Goal: Task Accomplishment & Management: Use online tool/utility

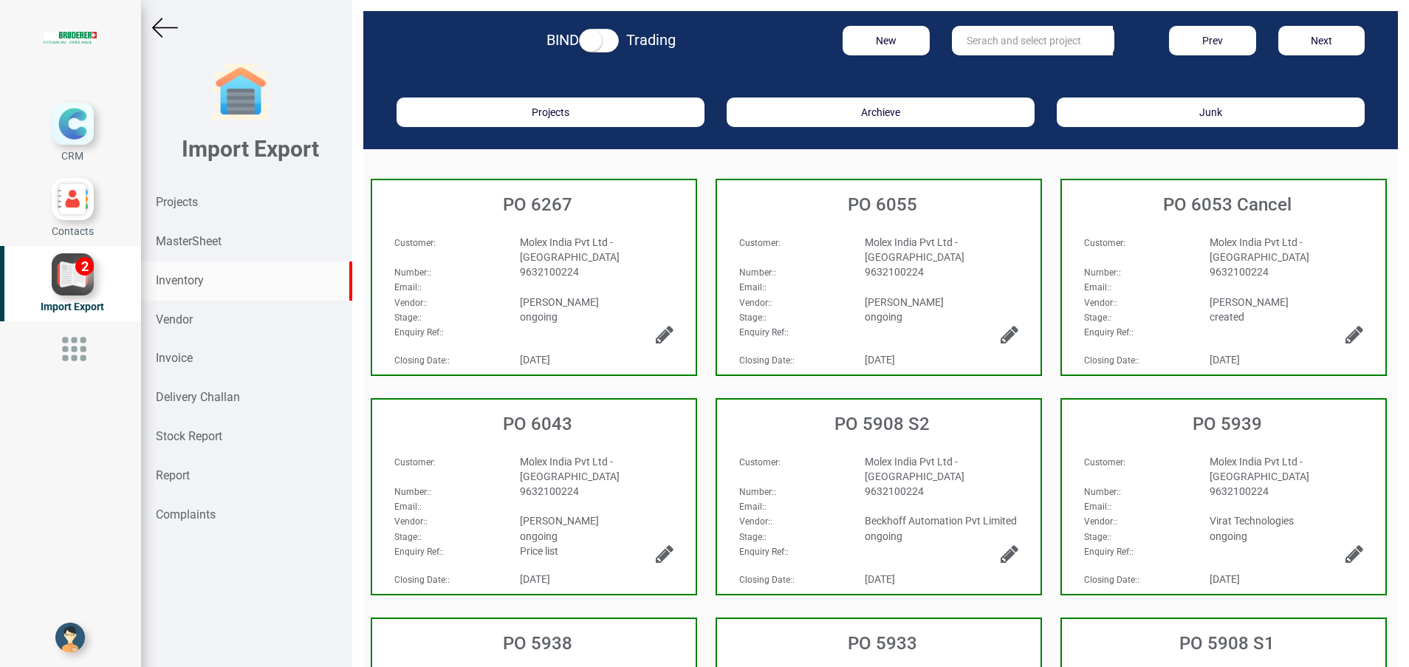
click at [178, 283] on strong "Inventory" at bounding box center [180, 280] width 48 height 14
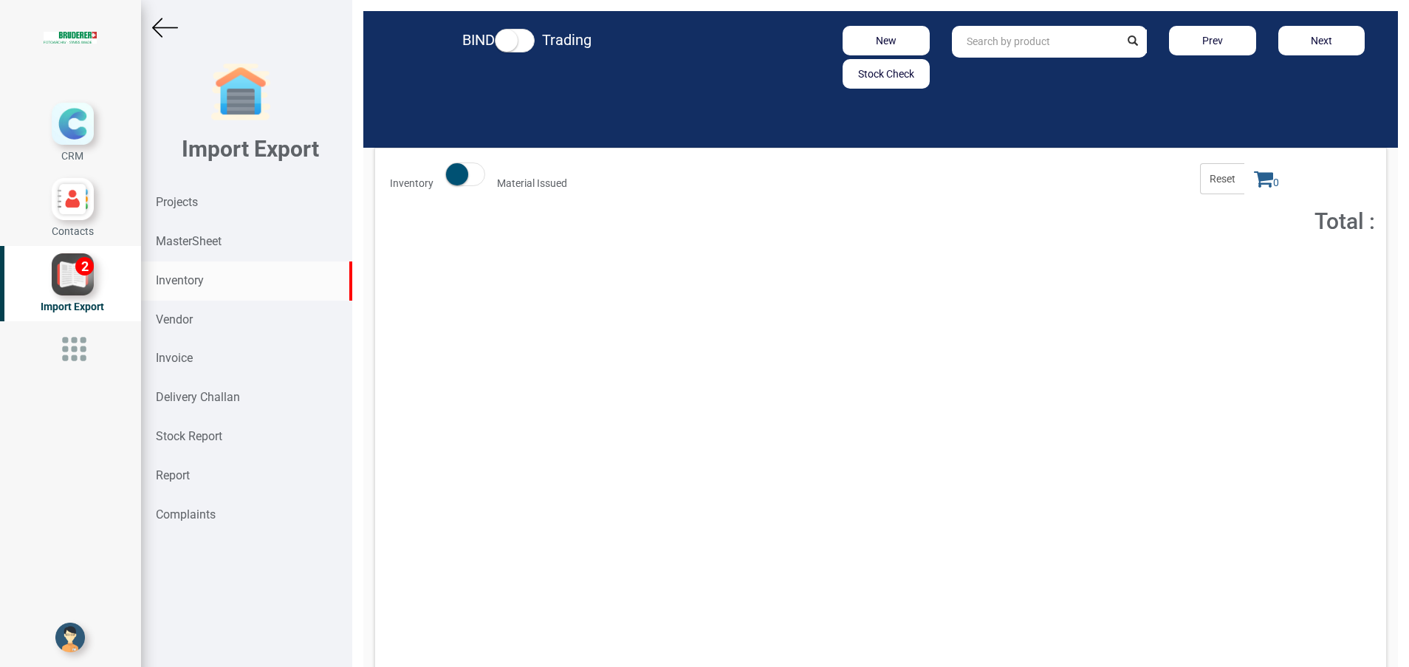
click at [1066, 51] on input "text" at bounding box center [1036, 42] width 168 height 32
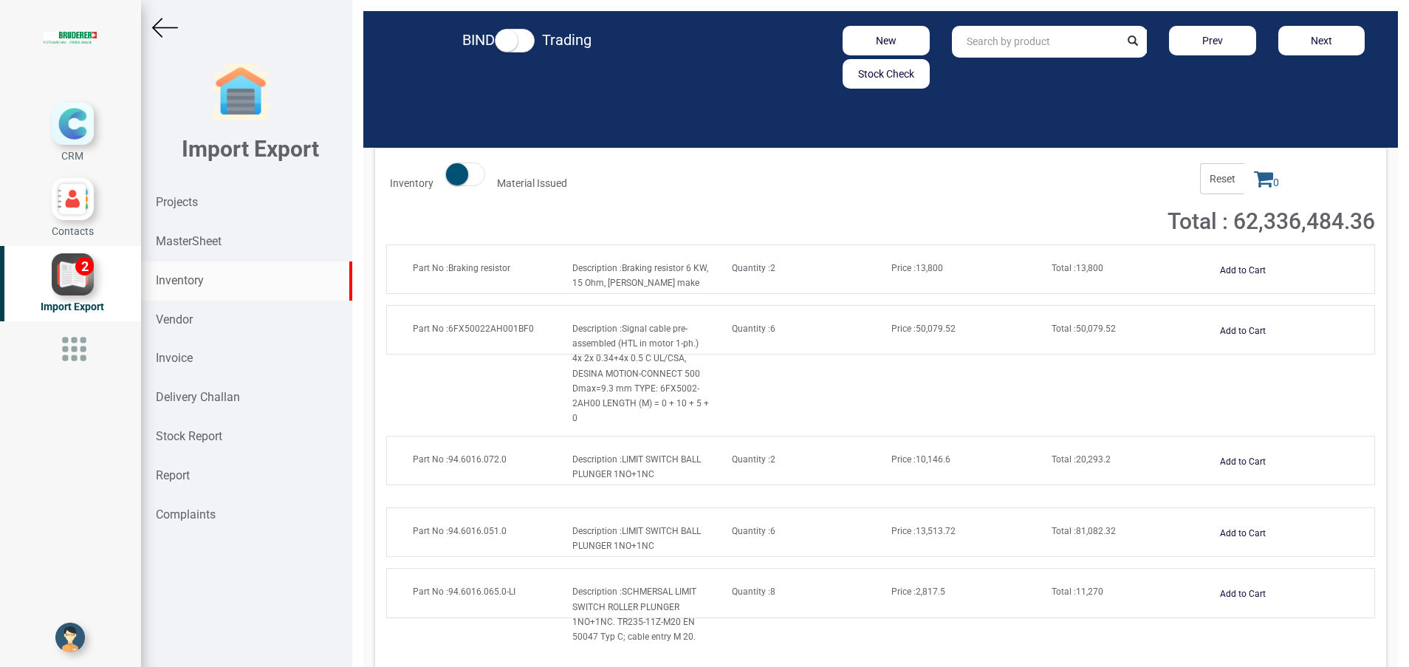
click at [1024, 54] on input "text" at bounding box center [1036, 42] width 168 height 32
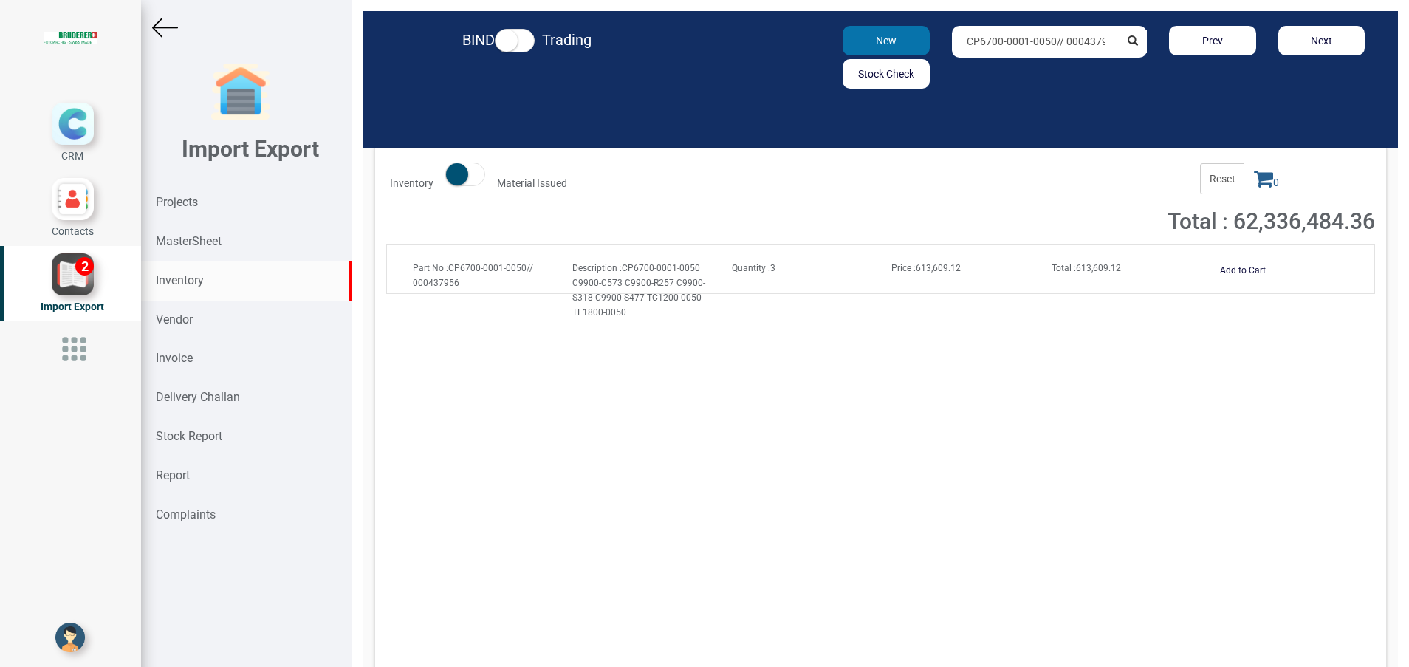
drag, startPoint x: 1093, startPoint y: 44, endPoint x: 912, endPoint y: 42, distance: 180.9
click at [912, 42] on div "New Stock Check CP6700-0001-0050// 000437956 Prev Next" at bounding box center [1049, 57] width 675 height 63
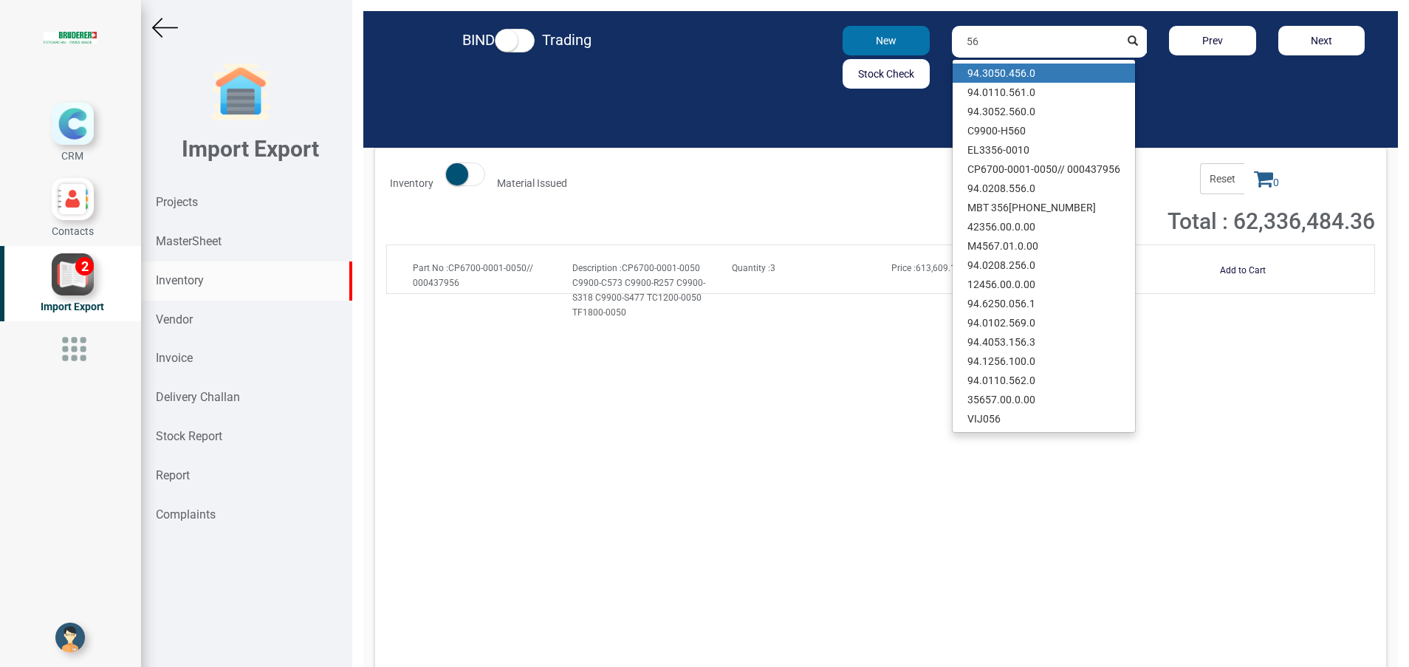
type input "6"
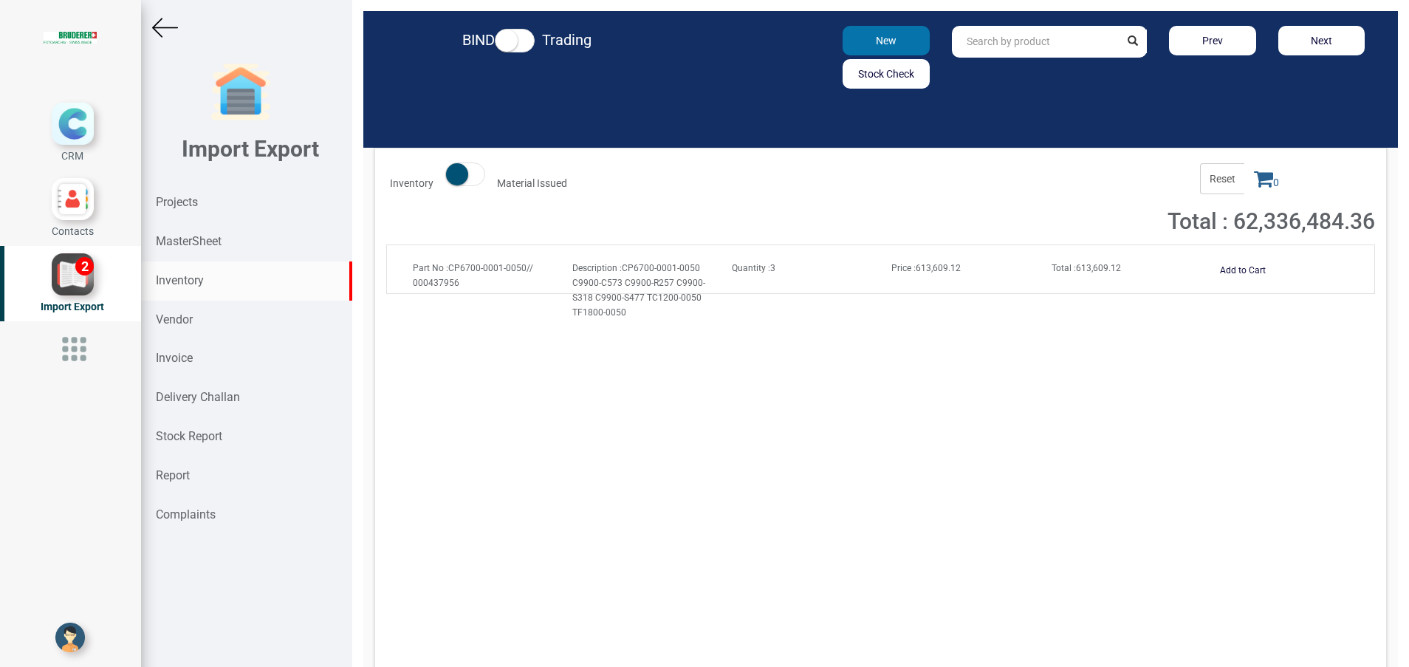
paste input "ZK1090-9191-0030"
type input "ZK1090-9191-0030"
drag, startPoint x: 1050, startPoint y: 41, endPoint x: 874, endPoint y: 58, distance: 176.6
click at [874, 58] on div "New Stock Check ZK1090-9191-0030 Prev Next" at bounding box center [1049, 57] width 675 height 63
paste input "ZK1090-6191-0110"
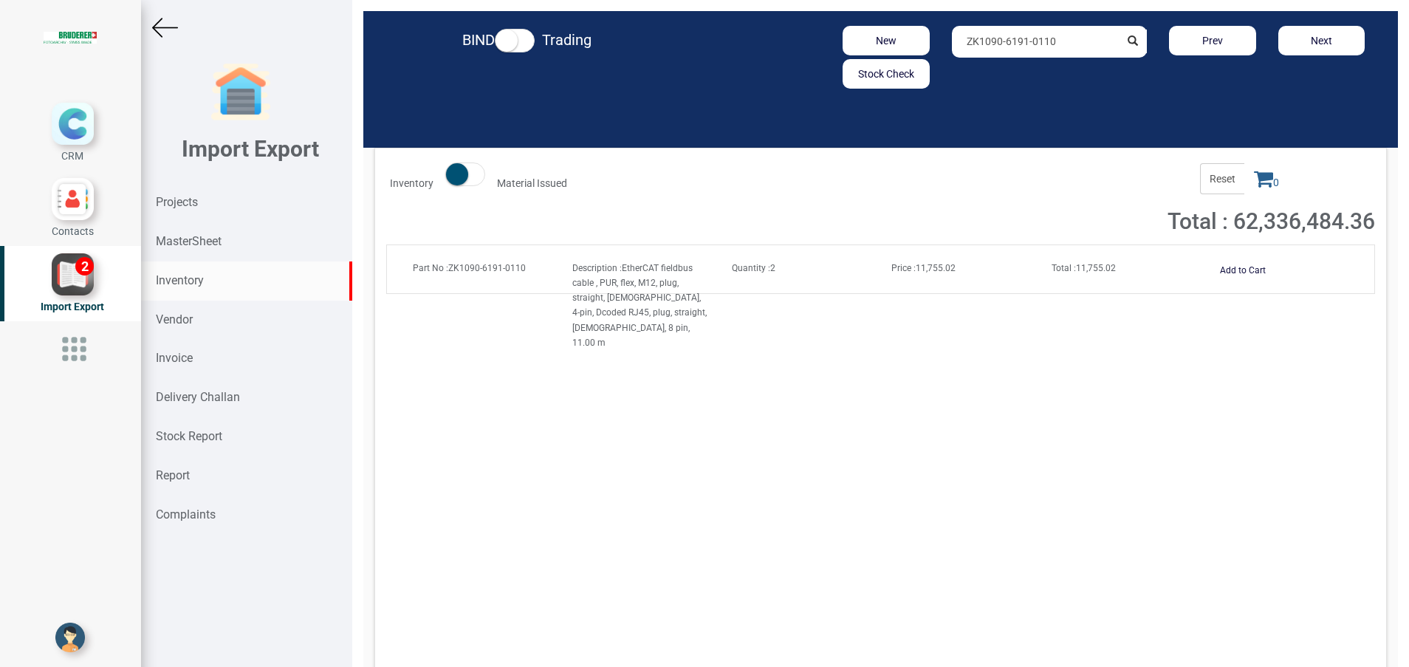
type input "ZK1090-6191-0110"
drag, startPoint x: 1062, startPoint y: 47, endPoint x: 890, endPoint y: 62, distance: 171.9
click at [890, 62] on div "New Stock Check ZK1090-6191-0110 Prev Next" at bounding box center [1049, 57] width 675 height 63
paste input "EK1100"
type input "EK1100"
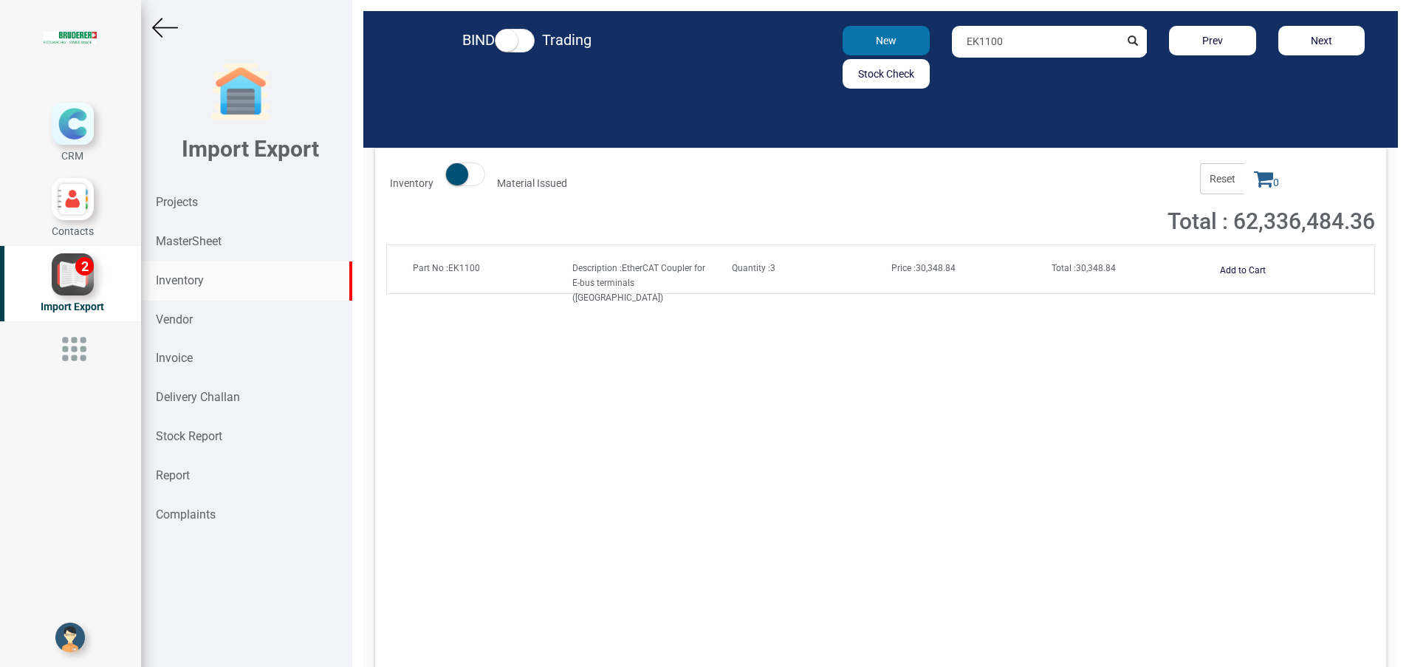
drag, startPoint x: 1017, startPoint y: 48, endPoint x: 901, endPoint y: 45, distance: 115.2
click at [901, 45] on div "New Stock Check EK1100 Prev Next" at bounding box center [1049, 57] width 675 height 63
paste input "EL1809"
type input "EL1809"
drag, startPoint x: 995, startPoint y: 41, endPoint x: 874, endPoint y: 44, distance: 121.1
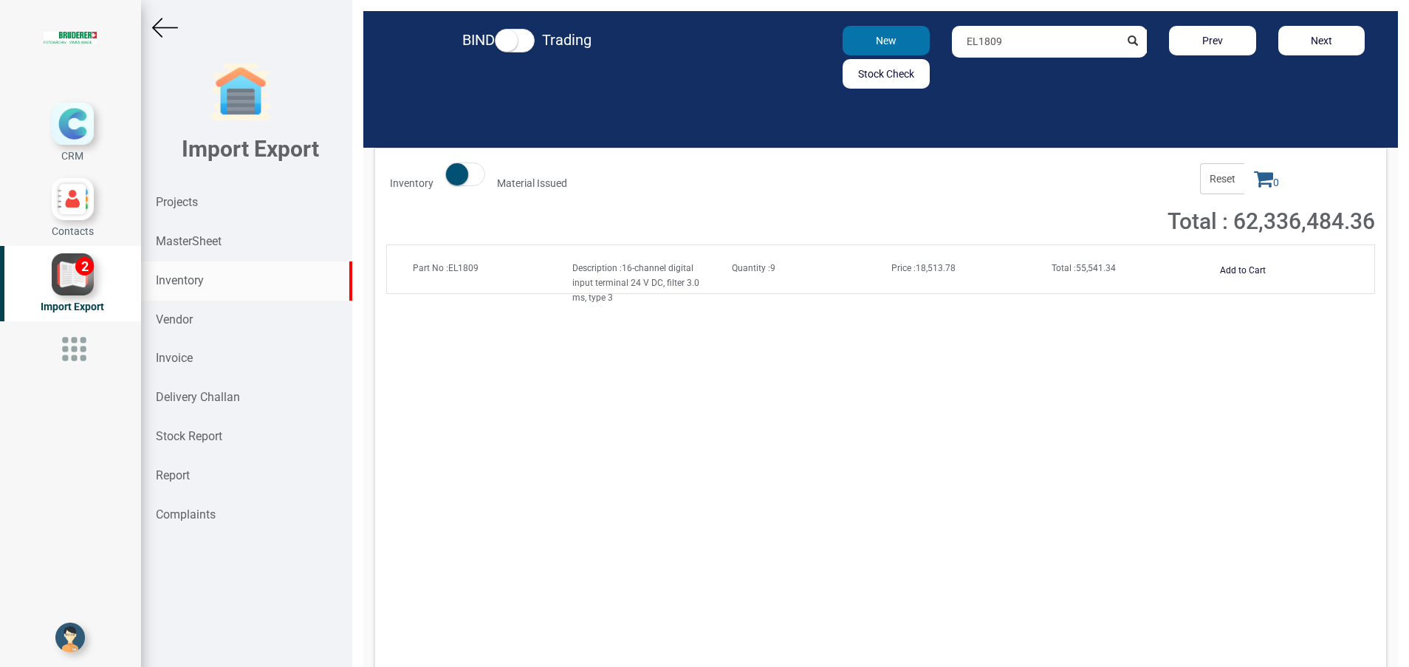
click at [874, 44] on div "New Stock Check EL1809 Prev Next" at bounding box center [1049, 57] width 675 height 63
paste input "EL2809"
drag, startPoint x: 1001, startPoint y: 42, endPoint x: 845, endPoint y: 57, distance: 156.5
click at [845, 57] on div "New Stock Check EL2809 Prev Next" at bounding box center [1049, 57] width 675 height 63
paste input "202"
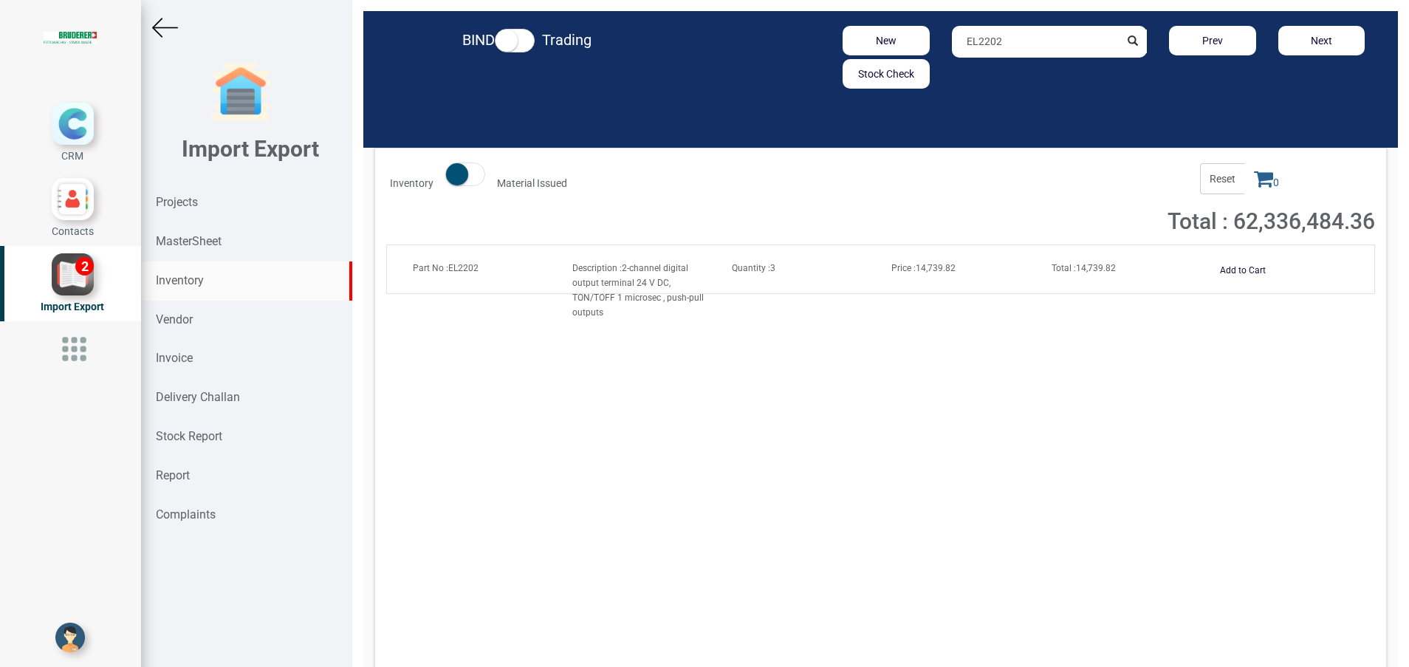
type input "EL2202"
drag, startPoint x: 993, startPoint y: 47, endPoint x: 920, endPoint y: 47, distance: 73.1
click at [920, 47] on div "New Stock Check EL2202 Prev Next" at bounding box center [1049, 57] width 675 height 63
paste input "EL1502"
type input "EL1502"
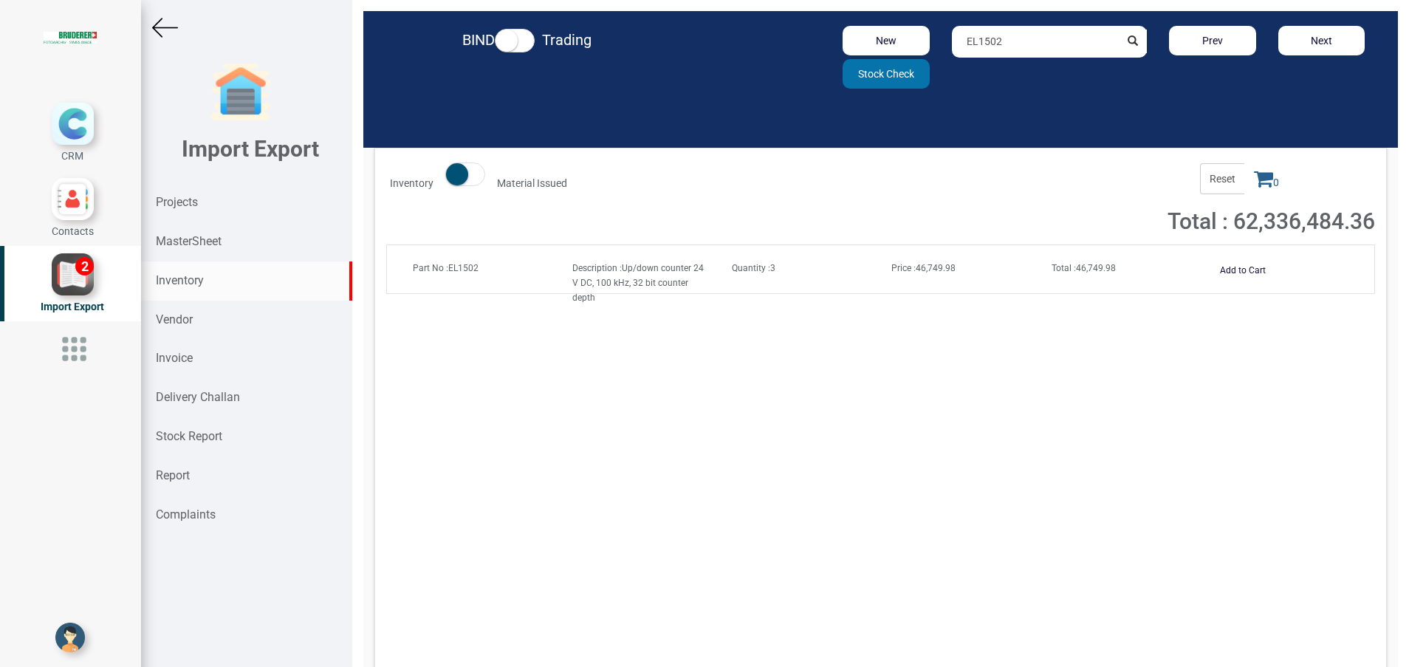
drag, startPoint x: 1008, startPoint y: 43, endPoint x: 854, endPoint y: 64, distance: 155.8
click at [854, 64] on div "New Stock Check EL1502 Prev Next" at bounding box center [1049, 57] width 675 height 63
paste input "EL6631"
type input "EL6631"
drag, startPoint x: 971, startPoint y: 45, endPoint x: 829, endPoint y: 44, distance: 141.7
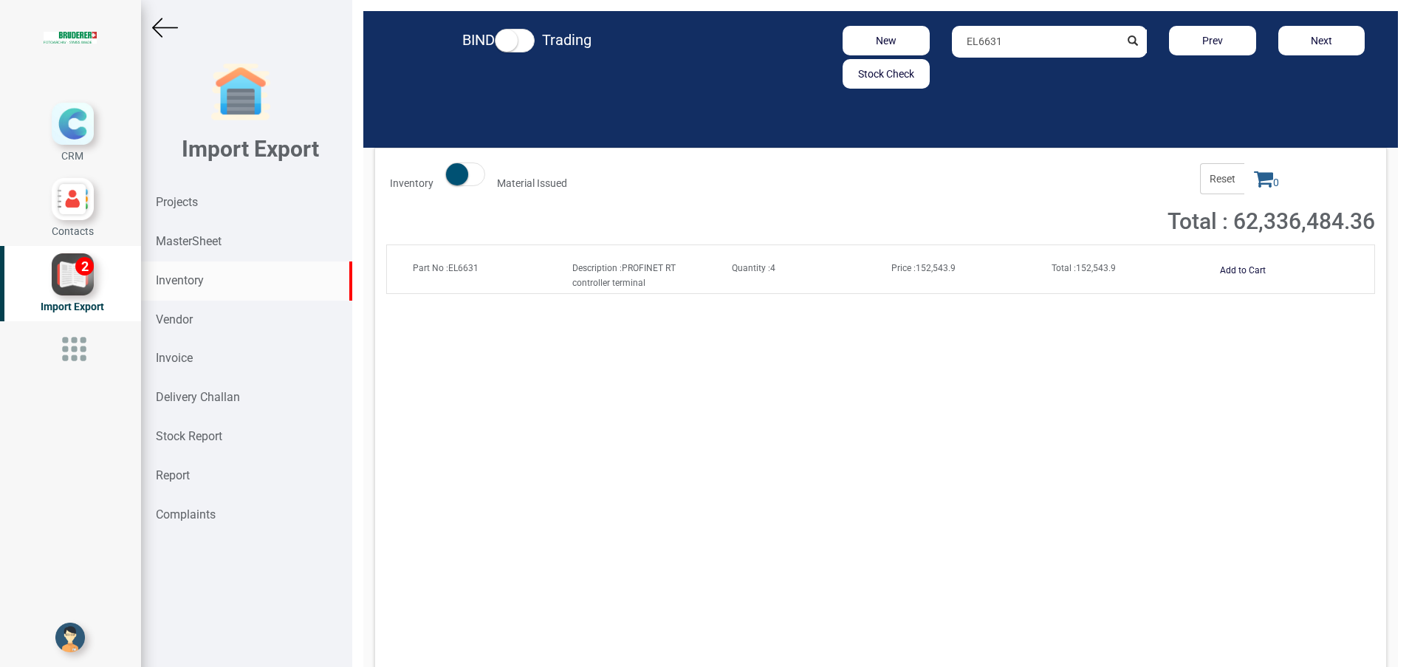
click at [829, 44] on div "New Stock Check EL6631 Prev Next" at bounding box center [1049, 57] width 675 height 63
paste input "EL9011"
type input "EL9011"
drag, startPoint x: 907, startPoint y: 49, endPoint x: 876, endPoint y: 50, distance: 30.3
click at [876, 50] on div "New Stock Check EL9011 Prev Next" at bounding box center [1049, 57] width 675 height 63
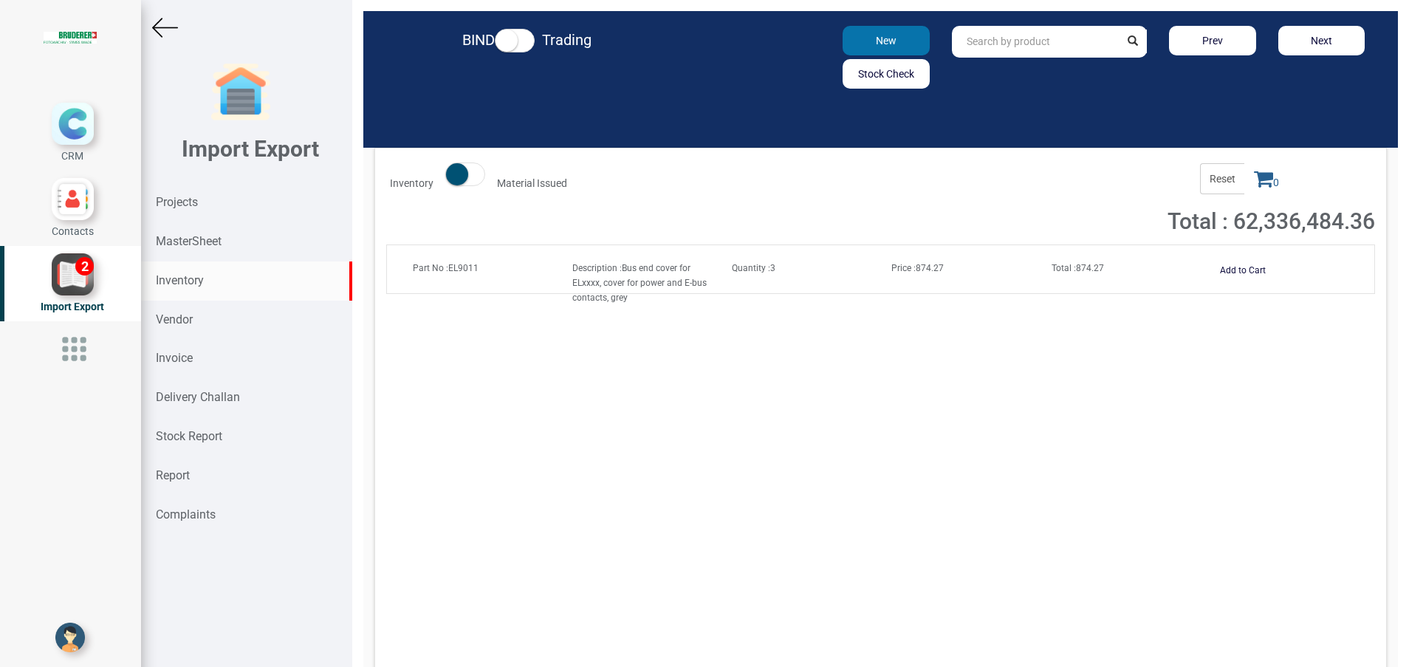
paste input "EL9410"
click at [1016, 77] on link "EL941 0" at bounding box center [1010, 72] width 117 height 19
type input "EL9410"
drag, startPoint x: 989, startPoint y: 45, endPoint x: 874, endPoint y: 44, distance: 115.2
click at [874, 44] on div "New Stock Check EL9410 Prev Next" at bounding box center [1049, 57] width 675 height 63
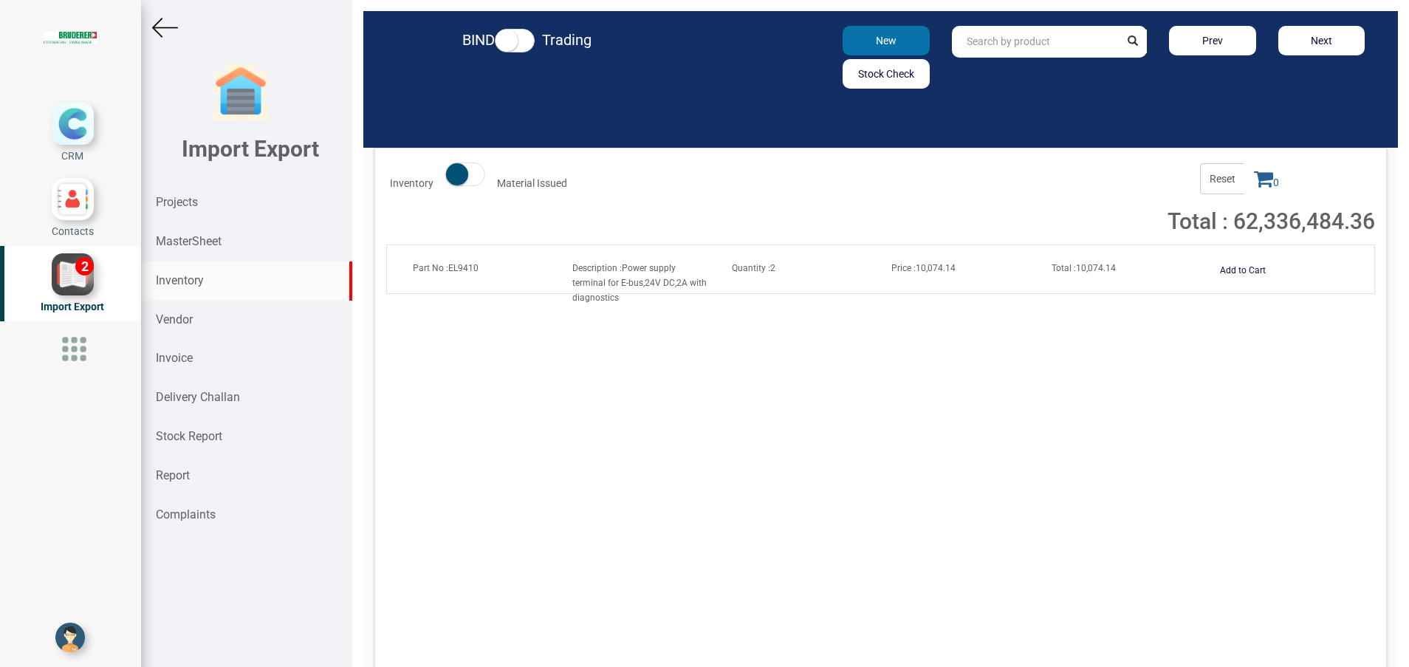
paste input "EL6910"
type input "EL6910"
drag, startPoint x: 1017, startPoint y: 35, endPoint x: 853, endPoint y: 49, distance: 164.5
click at [853, 49] on div "New Stock Check EL6910 Prev Next" at bounding box center [1049, 57] width 675 height 63
paste input "EL1918-2200"
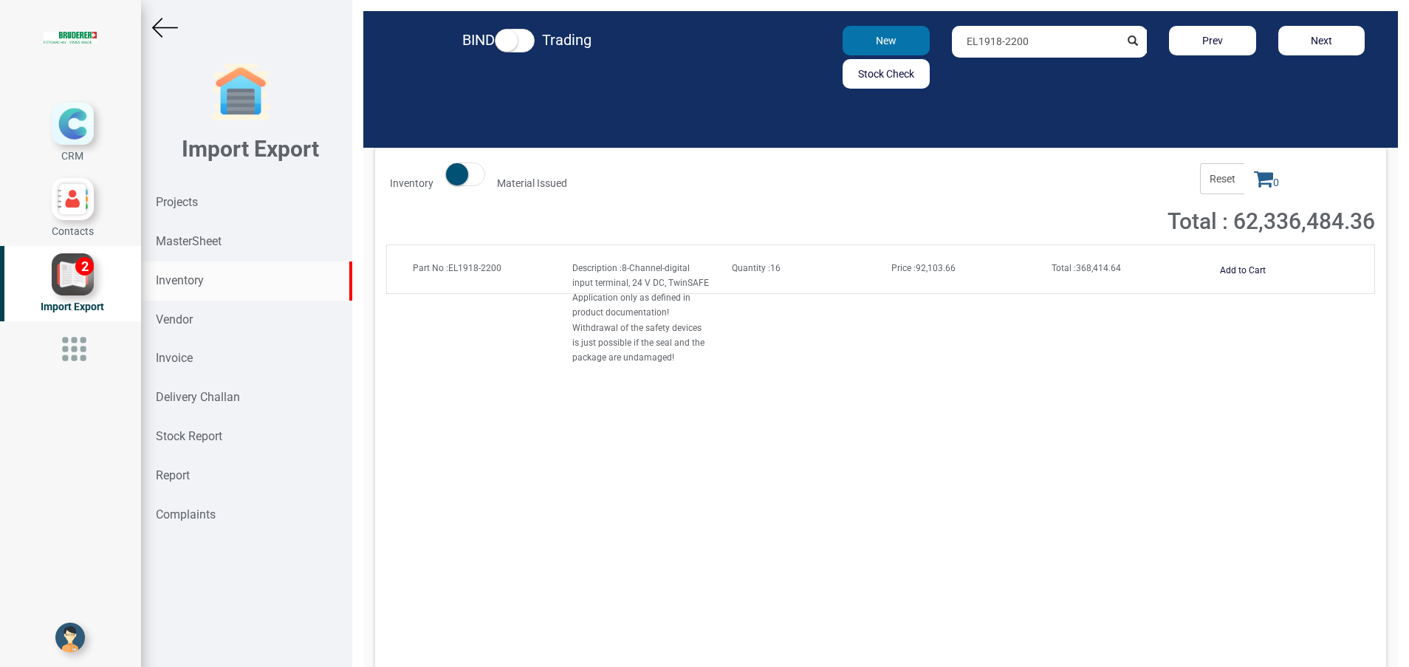
type input "EL1918-2200"
drag, startPoint x: 1026, startPoint y: 38, endPoint x: 893, endPoint y: 47, distance: 133.9
click at [893, 47] on div "New Stock Check EL1918-2200 Prev Next" at bounding box center [1049, 57] width 675 height 63
paste input "EL2904"
type input "EL2904"
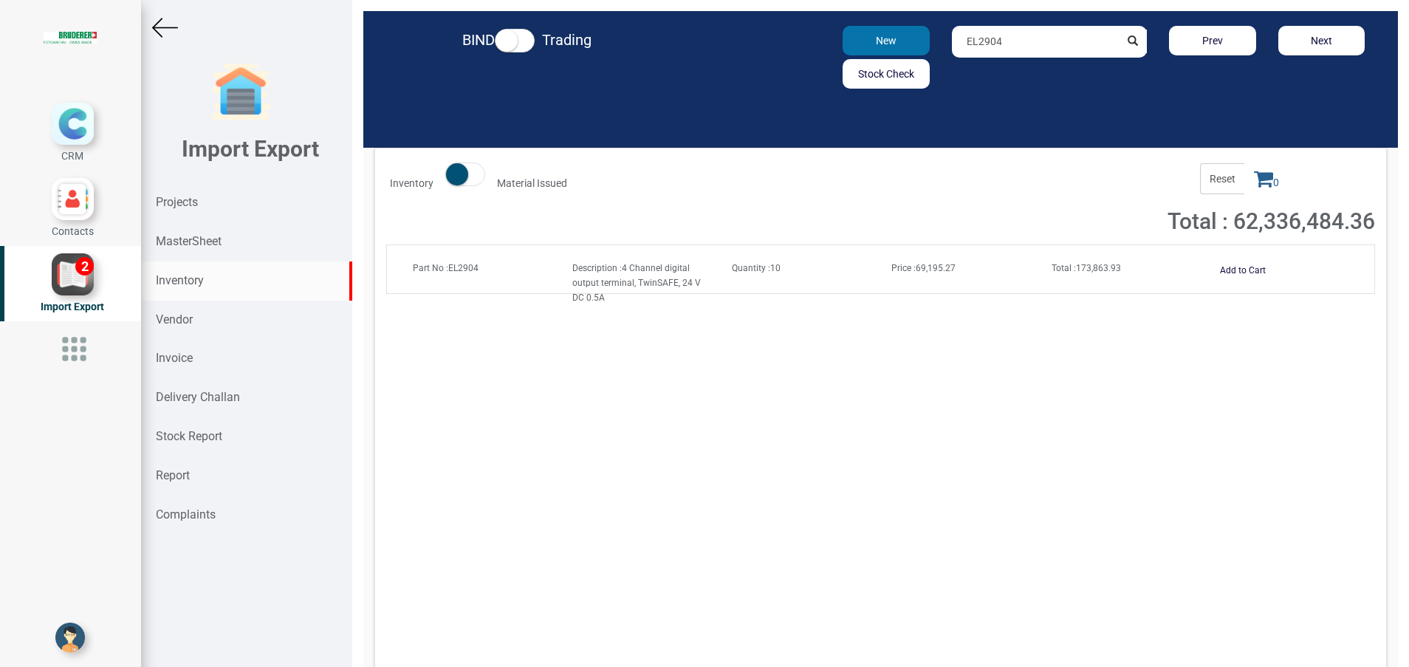
drag, startPoint x: 1015, startPoint y: 41, endPoint x: 879, endPoint y: 47, distance: 136.0
click at [879, 47] on div "New Stock Check EL2904 Prev Next" at bounding box center [1049, 57] width 675 height 63
paste input "CU8130-0120/CU8130-0240"
type input "CU8130-0120"
drag, startPoint x: 1053, startPoint y: 37, endPoint x: 852, endPoint y: 49, distance: 201.1
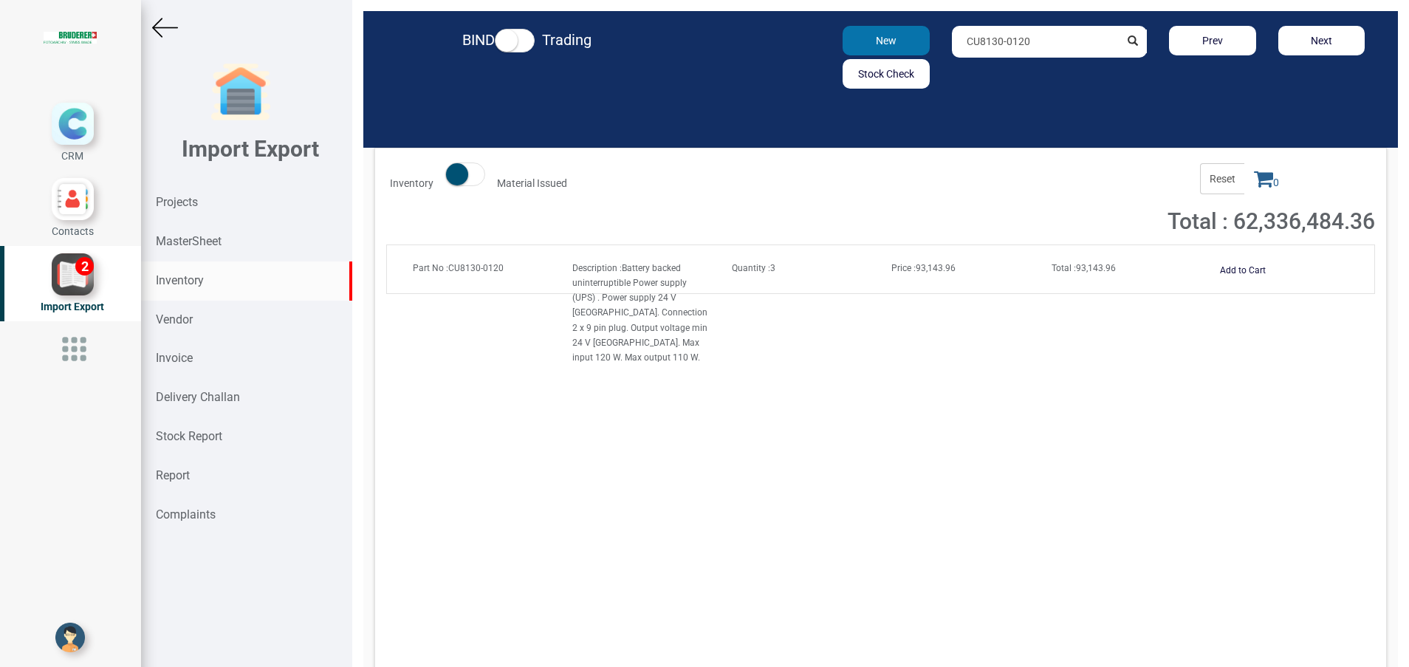
click at [852, 49] on div "New Stock Check CU8130-0120 Prev Next" at bounding box center [1049, 57] width 675 height 63
paste input "C9900-K552"
type input "C9900-K552"
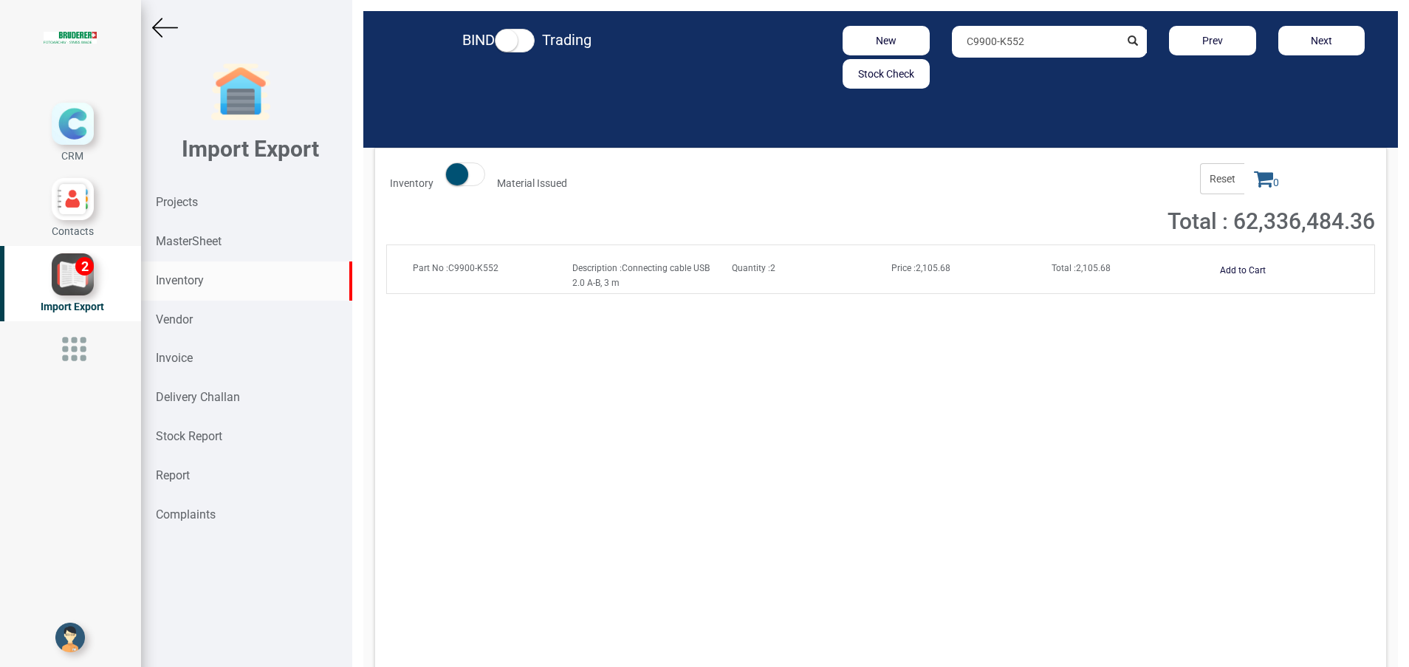
drag, startPoint x: 1032, startPoint y: 44, endPoint x: 822, endPoint y: 46, distance: 209.7
click at [822, 46] on div "New Stock Check C9900-K552 Prev Next" at bounding box center [1049, 57] width 675 height 63
paste input "EL9550-0012"
type input "EL9550-0012"
drag, startPoint x: 987, startPoint y: 44, endPoint x: 853, endPoint y: 49, distance: 133.7
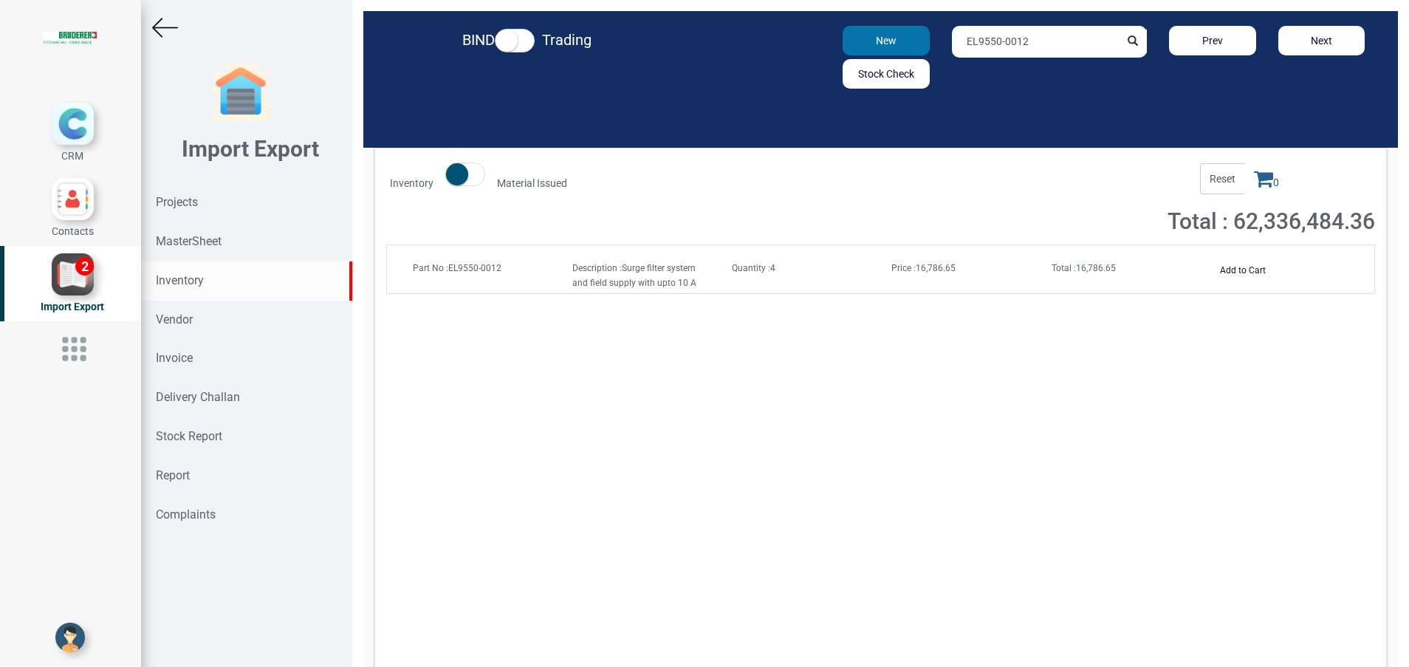
click at [853, 49] on div "New Stock Check EL9550-0012 Prev Next" at bounding box center [1049, 57] width 675 height 63
paste input "EP1008-0001/EP1098-0001"
type input "EP1098-0001"
drag, startPoint x: 1037, startPoint y: 41, endPoint x: 847, endPoint y: 47, distance: 190.6
click at [847, 47] on div "New Stock Check EP1098-0001 Prev Next" at bounding box center [1049, 57] width 675 height 63
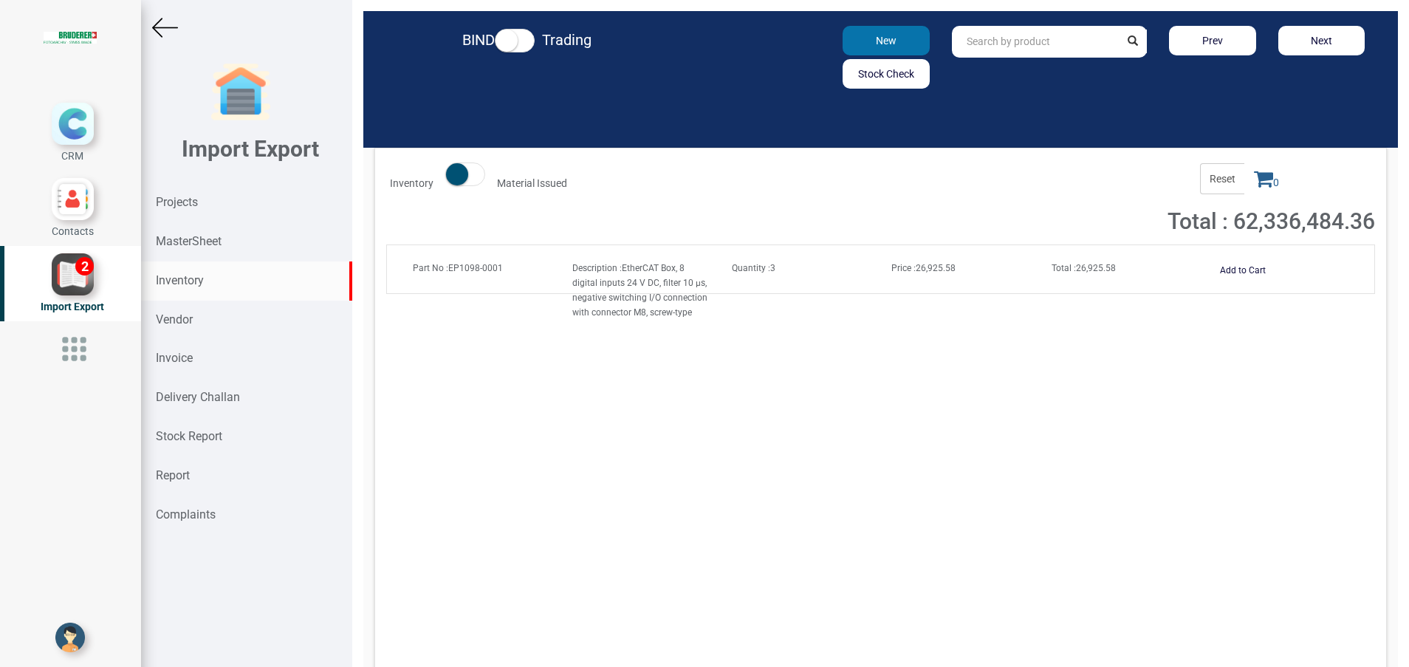
paste input "ZK1090-3161-0030"
type input "ZK1090-3161-0030"
drag, startPoint x: 1067, startPoint y: 41, endPoint x: 868, endPoint y: 42, distance: 198.6
click at [868, 42] on div "New Stock Check ZK1090-3161-0030 Prev Next" at bounding box center [1049, 57] width 675 height 63
paste input "ZK2020-3200-0030"
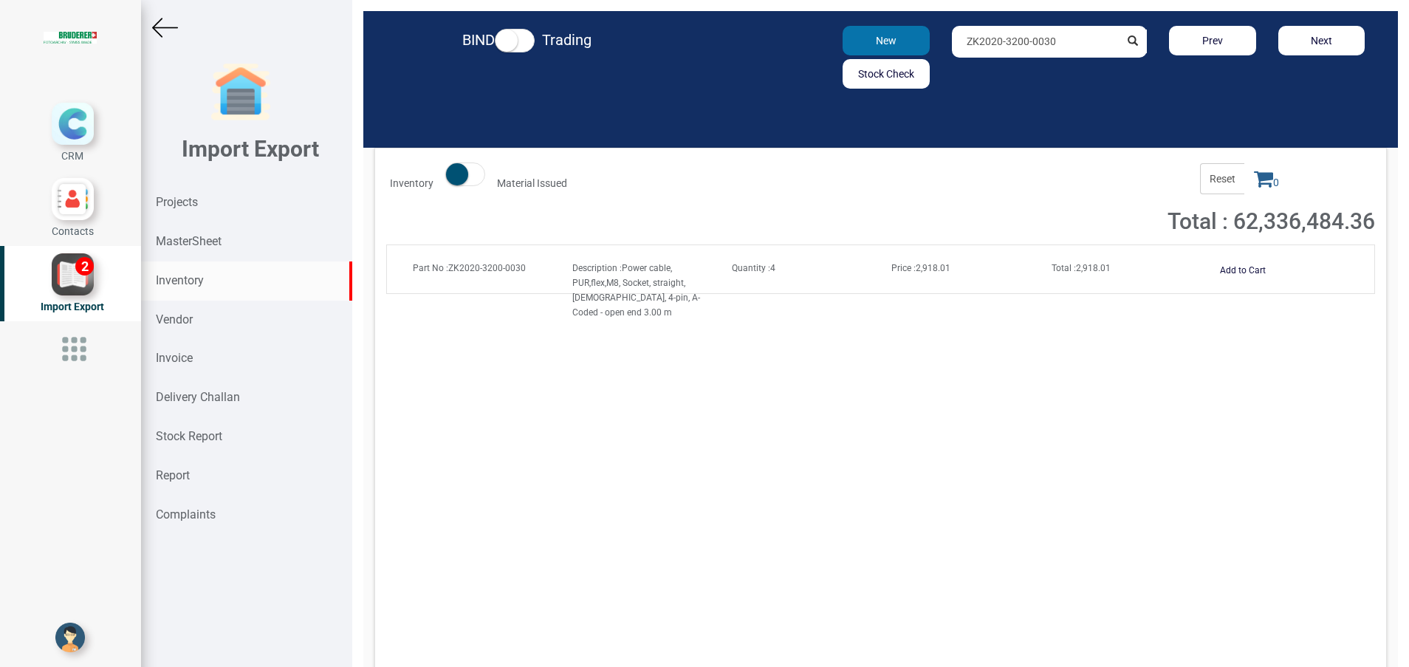
type input "ZK2020-3200-0030"
drag, startPoint x: 1059, startPoint y: 52, endPoint x: 870, endPoint y: 36, distance: 188.9
click at [870, 36] on div "New Stock Check ZK2020-3200-0030 Prev Next" at bounding box center [1049, 57] width 675 height 63
paste input "ZS2000-2210"
type input "ZS2000-2210"
